Goal: Task Accomplishment & Management: Manage account settings

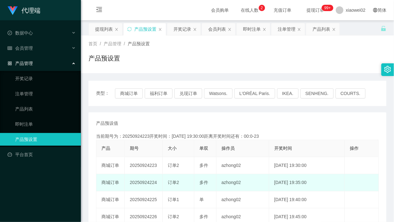
click at [149, 180] on td "20250924224" at bounding box center [144, 182] width 38 height 17
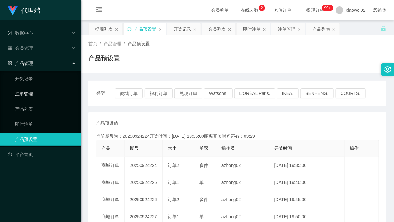
click at [28, 95] on link "注单管理" at bounding box center [45, 93] width 61 height 13
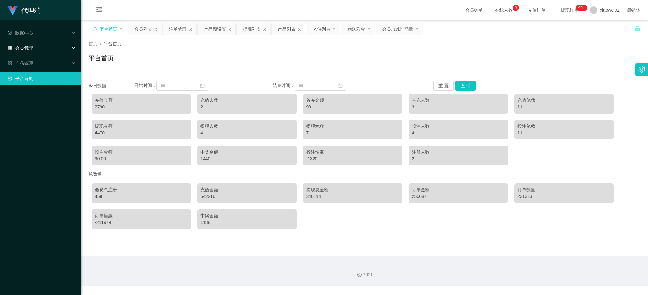
click at [44, 46] on div "会员管理" at bounding box center [40, 48] width 81 height 13
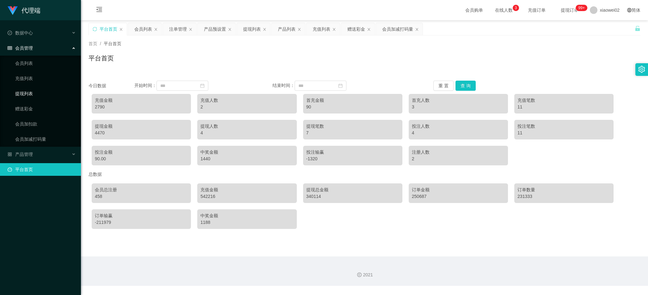
click at [49, 87] on link "提现列表" at bounding box center [45, 93] width 61 height 13
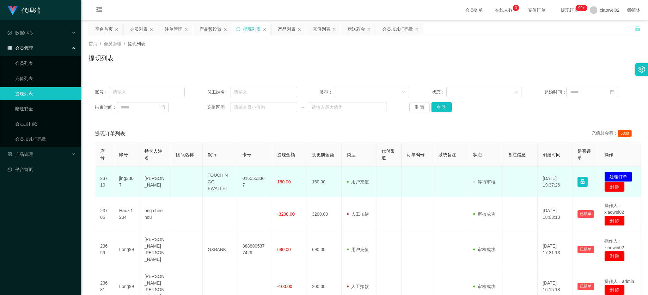
click at [259, 181] on td "0165553367" at bounding box center [254, 182] width 35 height 31
copy td "0165553367"
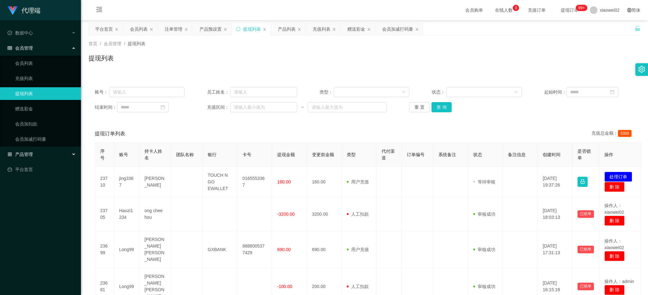
click at [56, 152] on div "产品管理" at bounding box center [40, 154] width 81 height 13
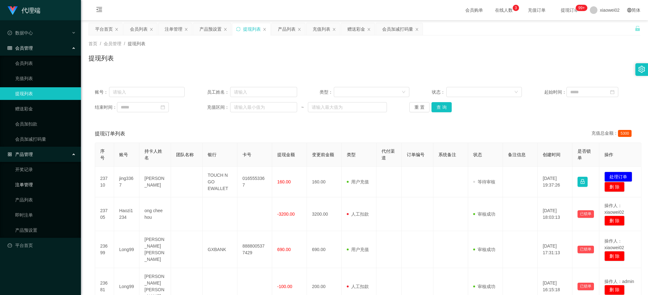
click at [43, 187] on link "注单管理" at bounding box center [45, 184] width 61 height 13
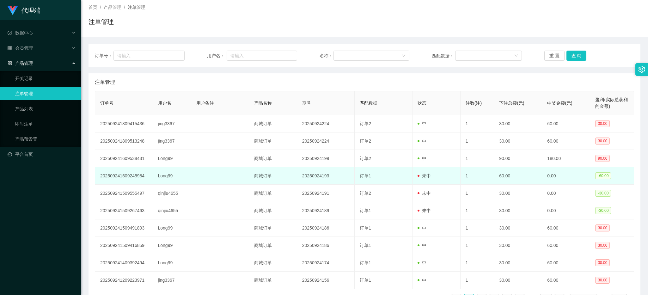
scroll to position [52, 0]
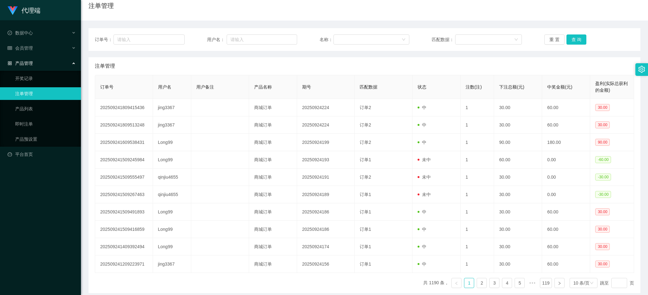
click at [41, 55] on li "会员管理" at bounding box center [40, 49] width 81 height 14
click at [34, 47] on div "会员管理" at bounding box center [40, 48] width 81 height 13
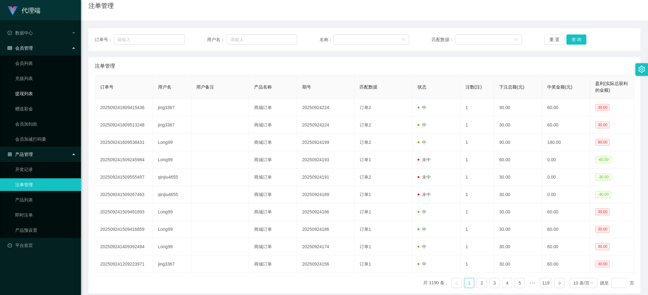
click at [45, 90] on link "提现列表" at bounding box center [45, 93] width 61 height 13
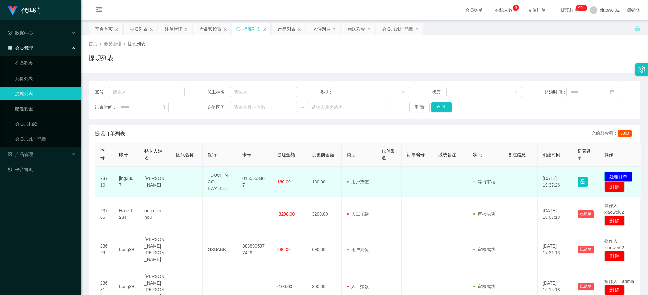
click at [622, 178] on button "处理订单" at bounding box center [618, 177] width 28 height 10
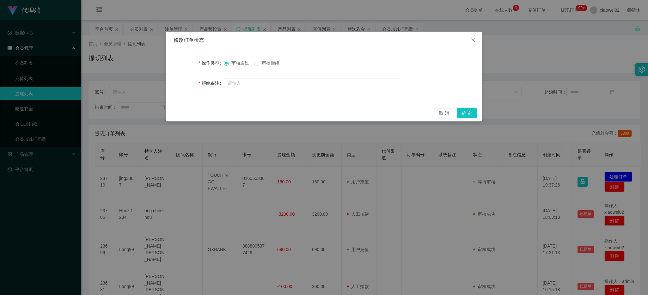
click at [278, 66] on label "审核拒绝" at bounding box center [268, 63] width 28 height 7
click at [464, 114] on button "确 定" at bounding box center [467, 113] width 20 height 10
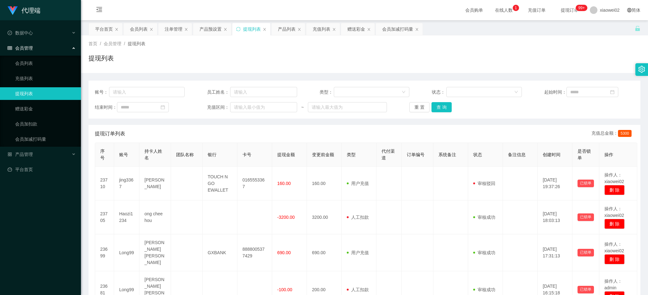
click at [76, 224] on div "代理端 数据中心 会员管理 会员列表 充值列表 提现列表 赠送彩金 会员加扣款 会员加减打码量 产品管理 开奖记录 注单管理 产品列表 即时注单 产品预设置 …" at bounding box center [40, 147] width 81 height 295
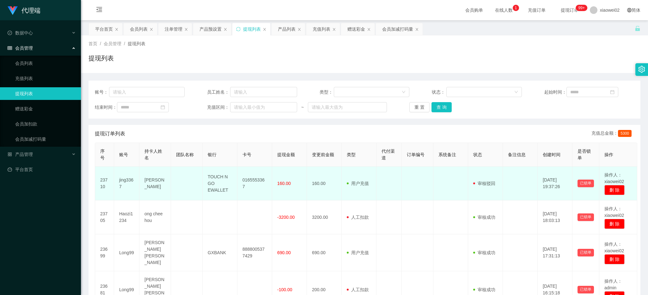
click at [128, 182] on td "jing3367" at bounding box center [126, 184] width 25 height 34
copy td "jing3367"
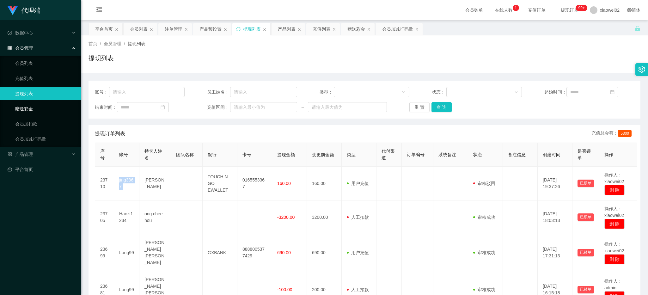
click at [52, 111] on link "赠送彩金" at bounding box center [45, 108] width 61 height 13
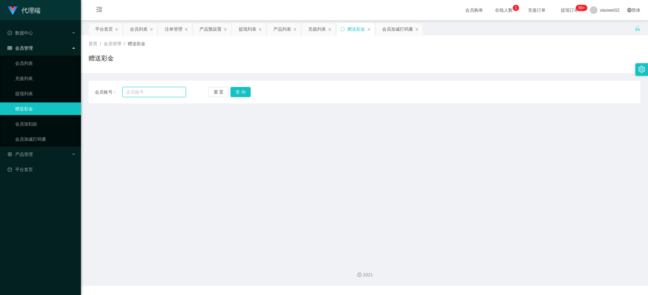
click at [135, 90] on input "text" at bounding box center [154, 92] width 64 height 10
paste input "jing3367"
type input "jing3367"
click at [235, 91] on button "查 询" at bounding box center [240, 92] width 20 height 10
click at [237, 95] on button "查 询" at bounding box center [240, 92] width 20 height 10
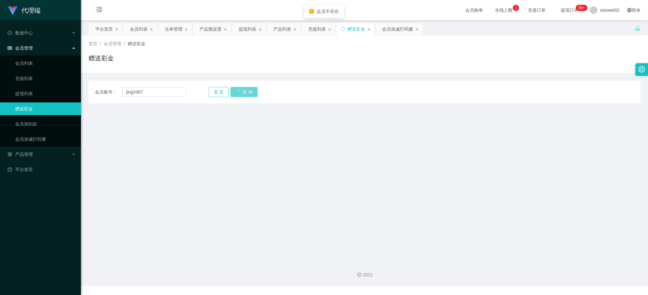
click at [219, 91] on button "重 置" at bounding box center [219, 92] width 20 height 10
click at [143, 92] on input "text" at bounding box center [154, 92] width 64 height 10
paste input "jing3367"
click at [125, 92] on input "jing3367" at bounding box center [154, 92] width 64 height 10
type input "jing3367"
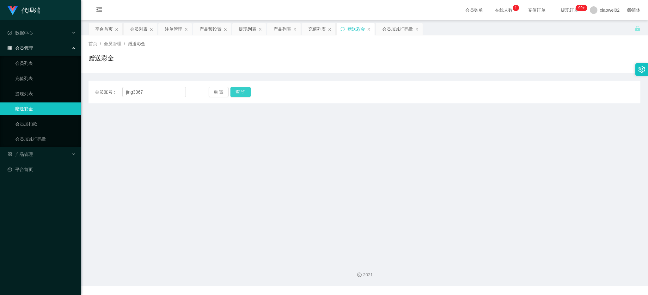
click at [241, 91] on button "查 询" at bounding box center [240, 92] width 20 height 10
click at [51, 59] on link "会员列表" at bounding box center [45, 63] width 61 height 13
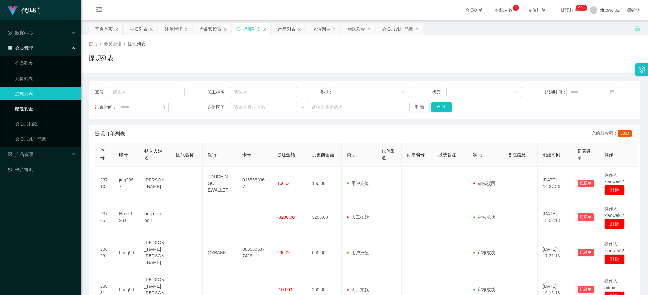
click at [37, 111] on link "赠送彩金" at bounding box center [45, 108] width 61 height 13
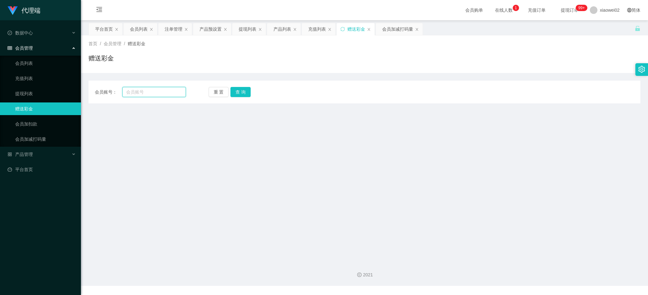
click at [149, 91] on input "text" at bounding box center [154, 92] width 64 height 10
paste input "jing3367"
type input "jing3367"
click at [237, 94] on button "查 询" at bounding box center [240, 92] width 20 height 10
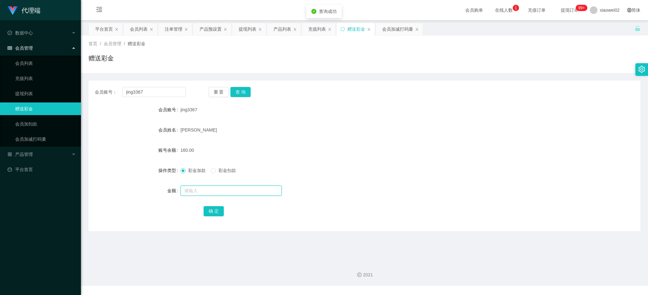
click at [205, 188] on input "text" at bounding box center [230, 191] width 101 height 10
type input "30"
click at [217, 215] on button "确 定" at bounding box center [214, 211] width 20 height 10
click at [219, 190] on input "text" at bounding box center [230, 191] width 101 height 10
type input "30"
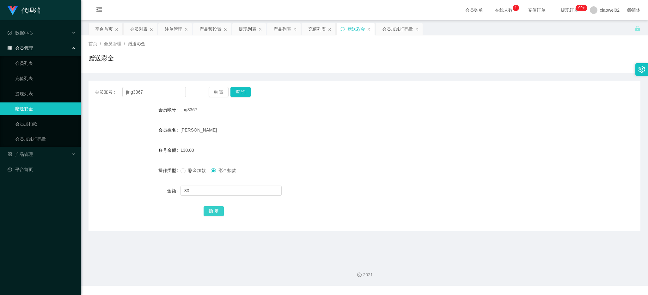
drag, startPoint x: 213, startPoint y: 211, endPoint x: 212, endPoint y: 205, distance: 5.8
click at [213, 211] on button "确 定" at bounding box center [214, 211] width 20 height 10
click at [378, 59] on div "赠送彩金" at bounding box center [365, 60] width 552 height 15
click at [48, 155] on div "产品管理" at bounding box center [40, 154] width 81 height 13
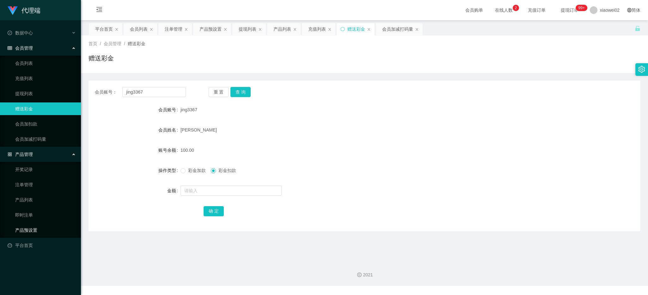
click at [32, 226] on link "产品预设置" at bounding box center [45, 230] width 61 height 13
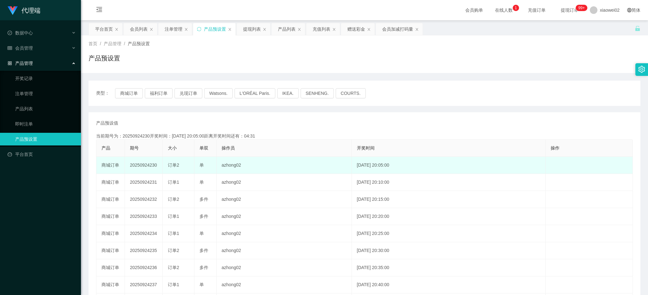
click at [149, 165] on td "20250924230" at bounding box center [144, 165] width 38 height 17
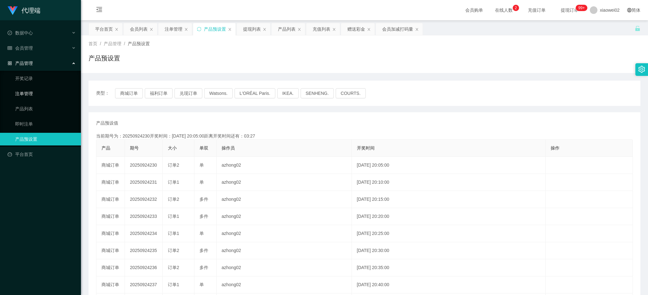
click at [47, 92] on link "注单管理" at bounding box center [45, 93] width 61 height 13
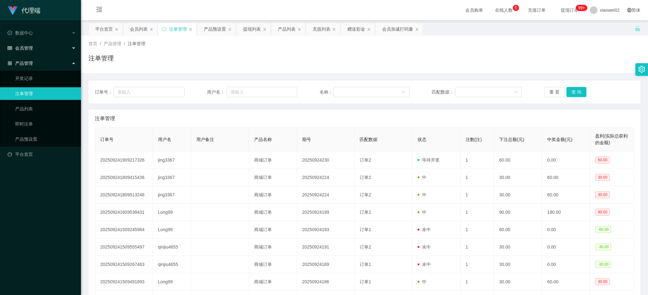
click at [35, 48] on div "会员管理" at bounding box center [40, 48] width 81 height 13
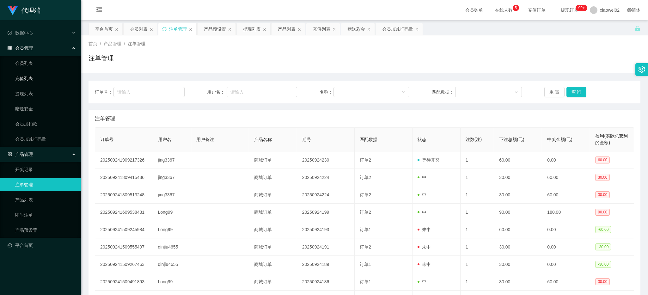
click at [29, 85] on ul "会员列表 充值列表 提现列表 赠送彩金 会员加扣款 会员加减打码量" at bounding box center [40, 101] width 81 height 91
click at [29, 92] on link "提现列表" at bounding box center [45, 93] width 61 height 13
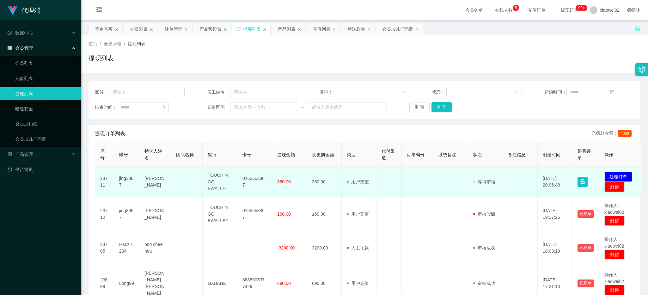
click at [249, 180] on td "0165553367" at bounding box center [254, 182] width 35 height 31
copy td "0165553367"
click at [620, 174] on button "处理订单" at bounding box center [618, 177] width 28 height 10
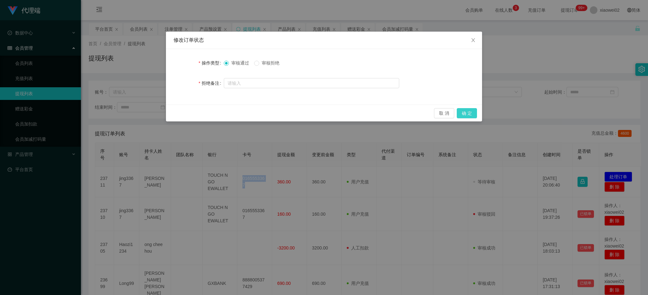
click at [466, 112] on button "确 定" at bounding box center [467, 113] width 20 height 10
